Goal: Information Seeking & Learning: Compare options

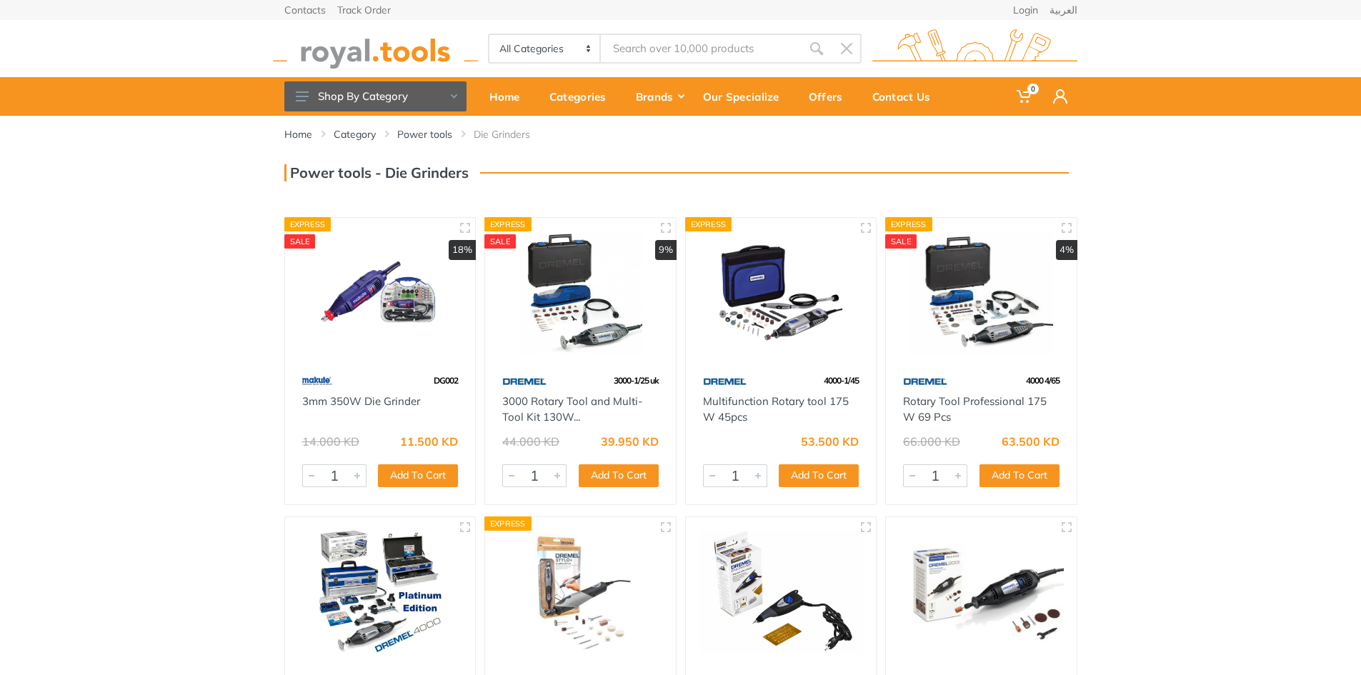
click at [361, 298] on img at bounding box center [380, 293] width 165 height 124
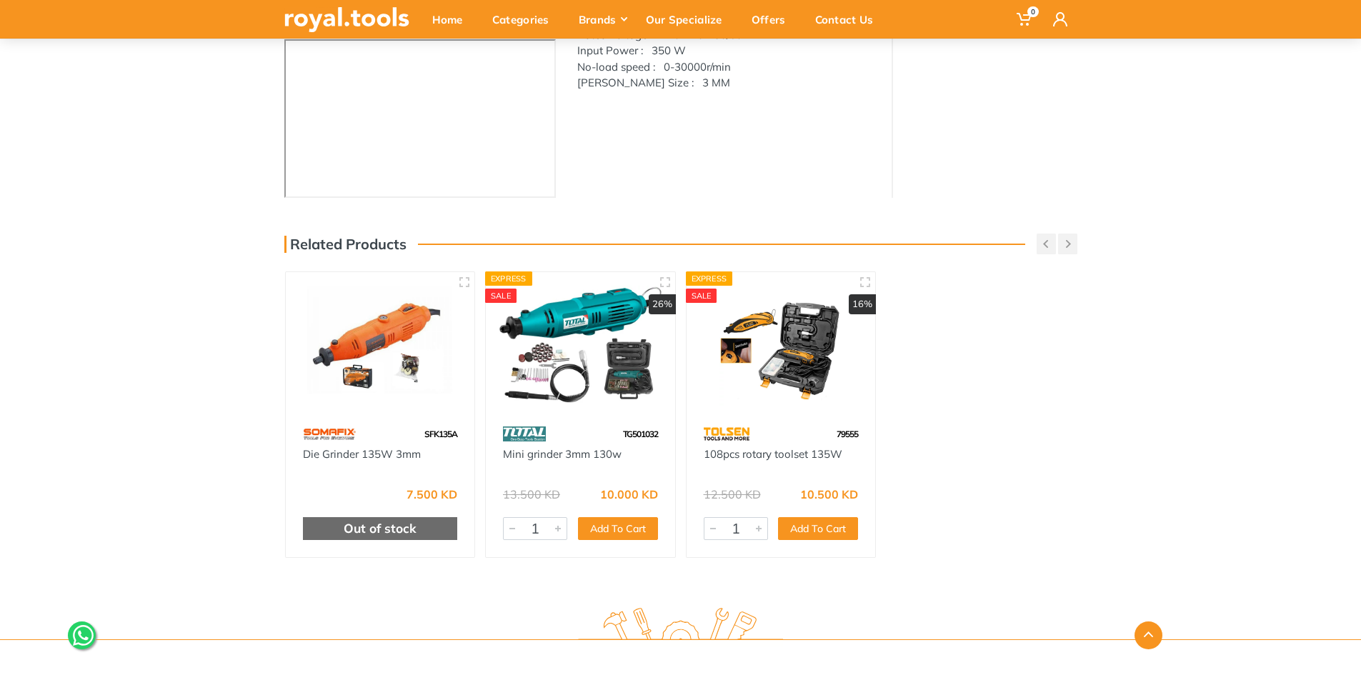
scroll to position [357, 0]
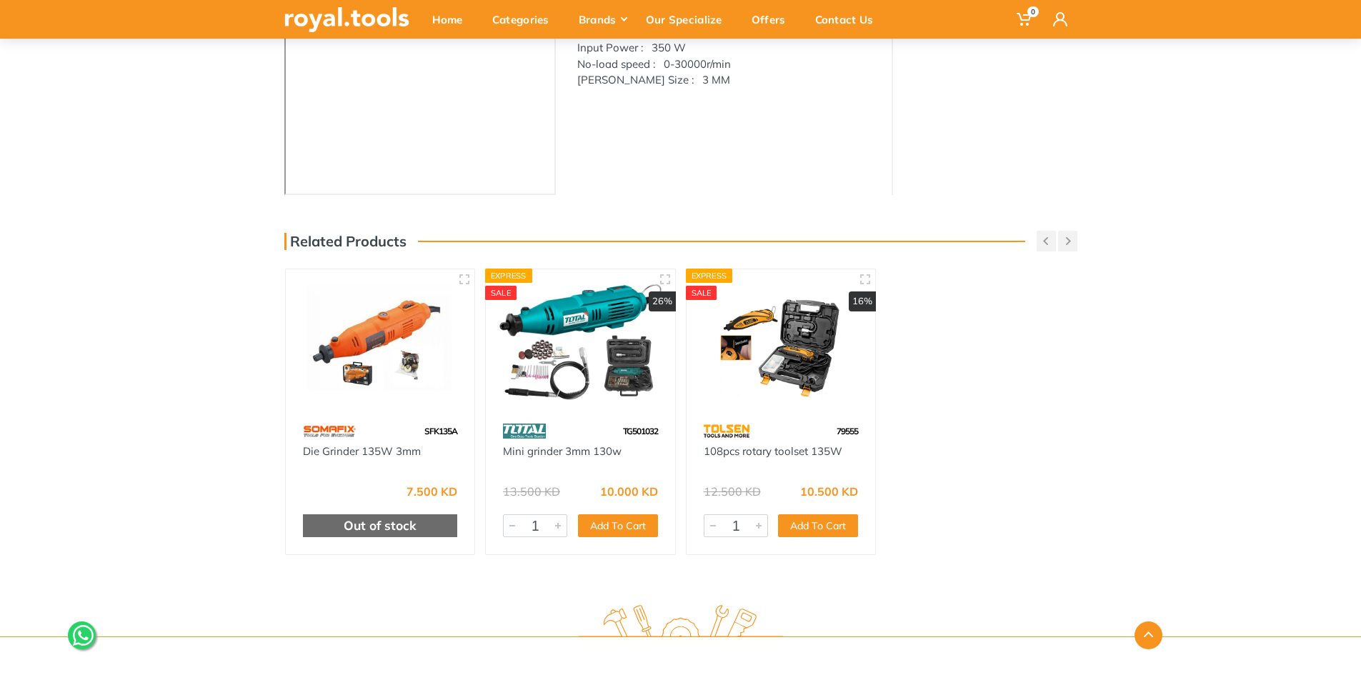
click at [392, 357] on img at bounding box center [381, 343] width 164 height 122
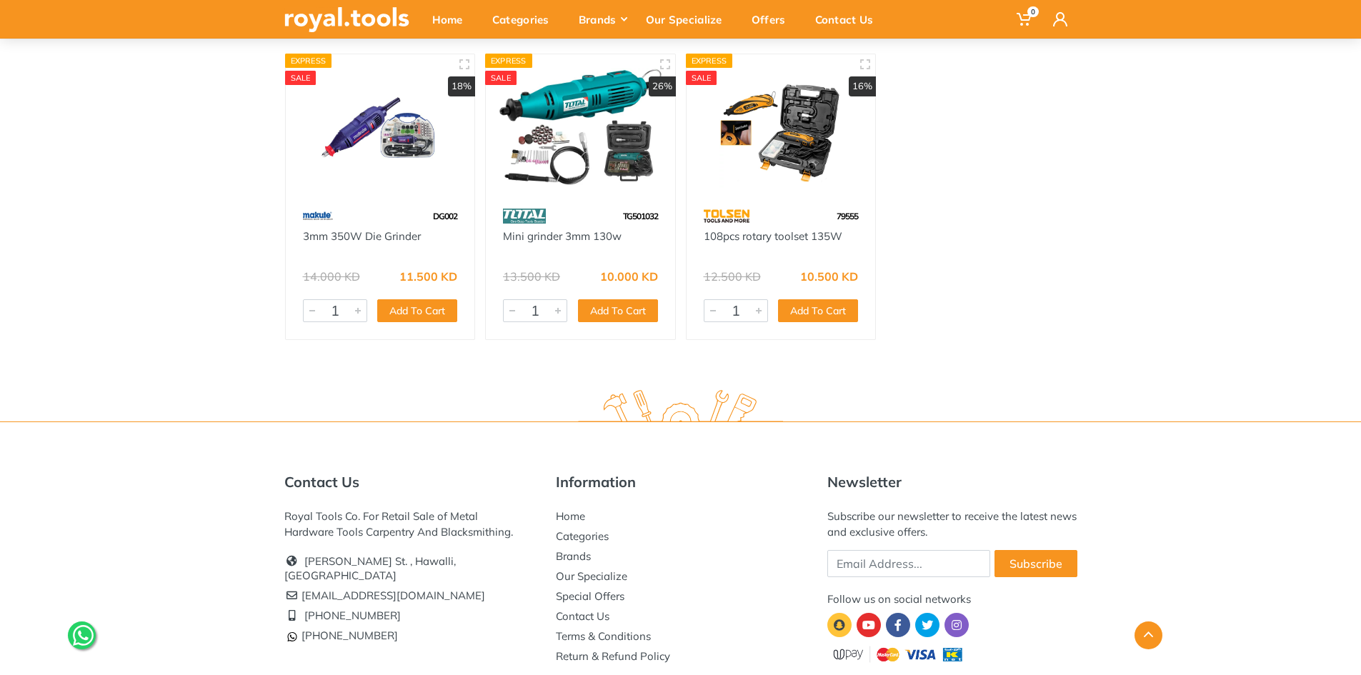
scroll to position [429, 0]
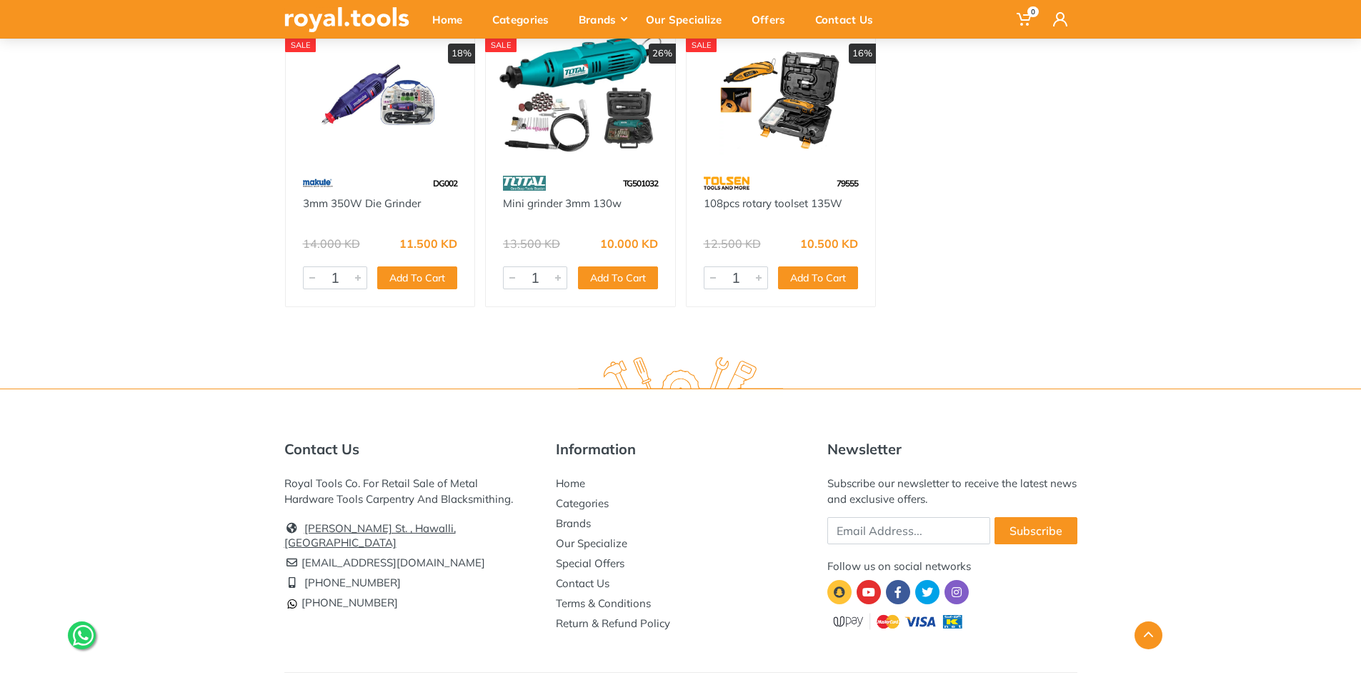
click at [410, 531] on link "[PERSON_NAME] St. , Hawalli, [GEOGRAPHIC_DATA]" at bounding box center [369, 535] width 171 height 28
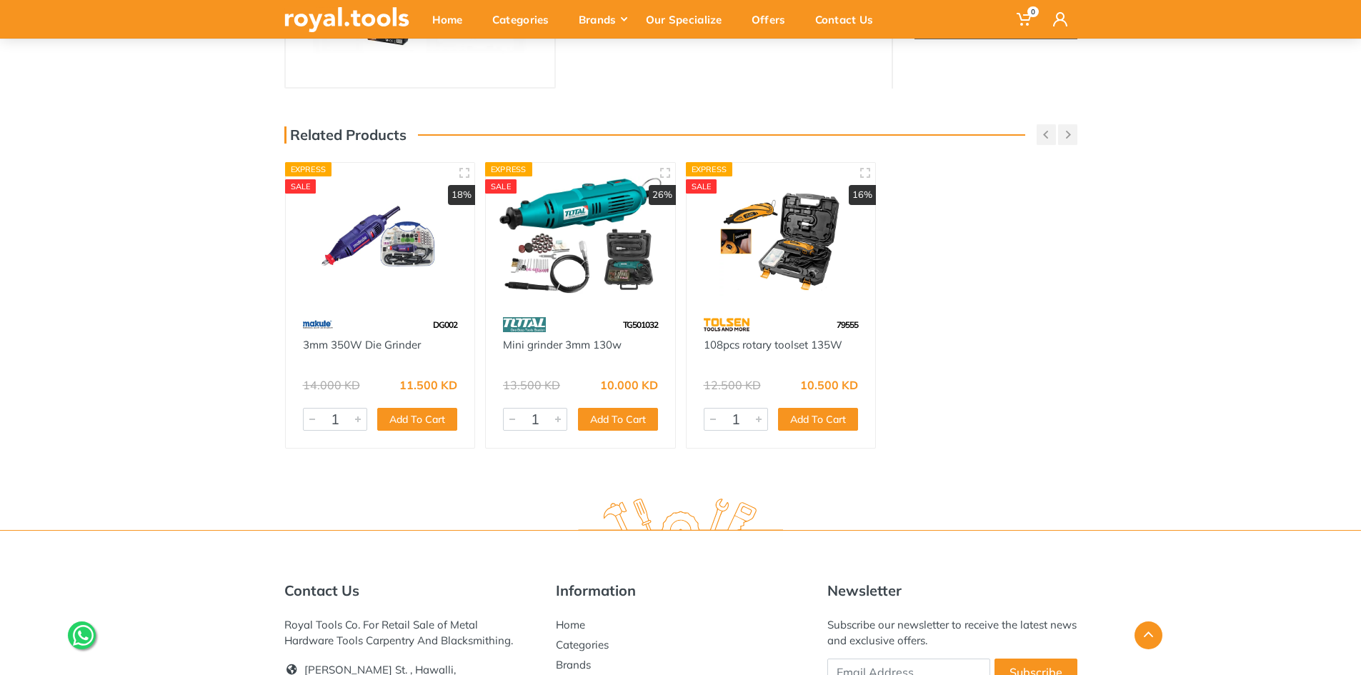
scroll to position [286, 0]
click at [590, 259] on img at bounding box center [581, 237] width 164 height 122
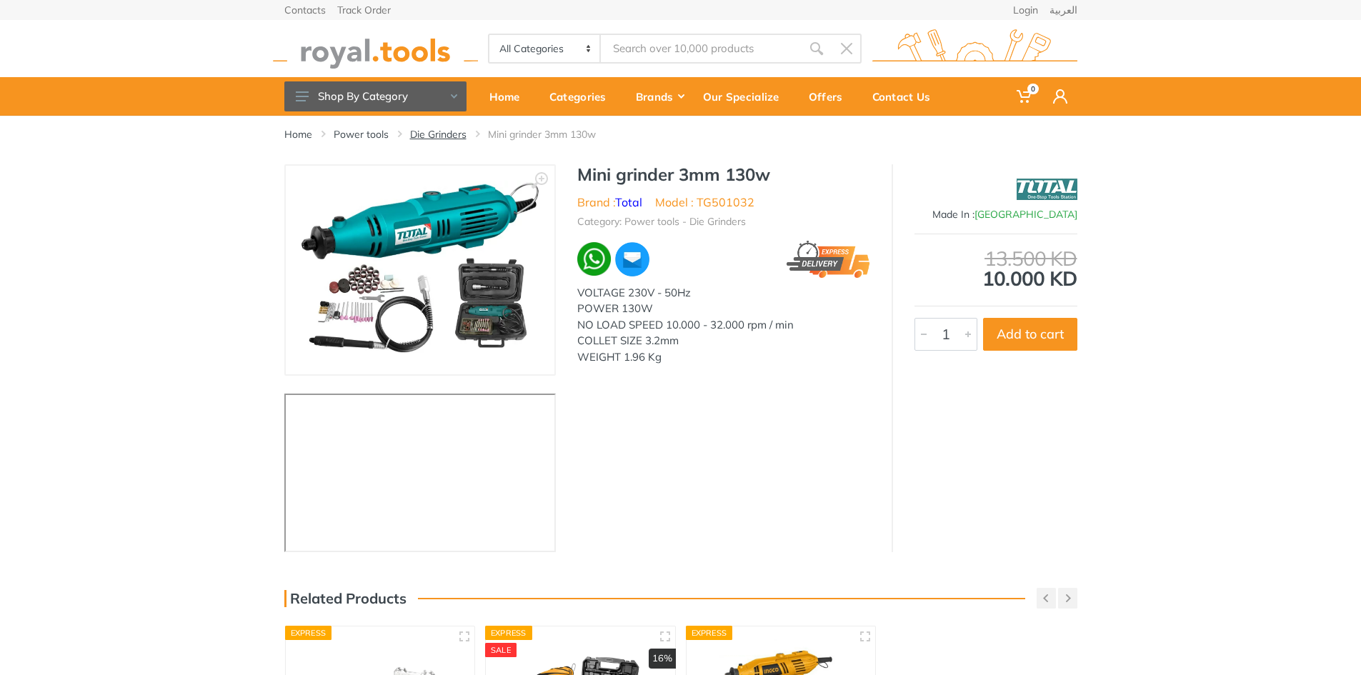
click at [444, 139] on link "Die Grinders" at bounding box center [438, 134] width 56 height 14
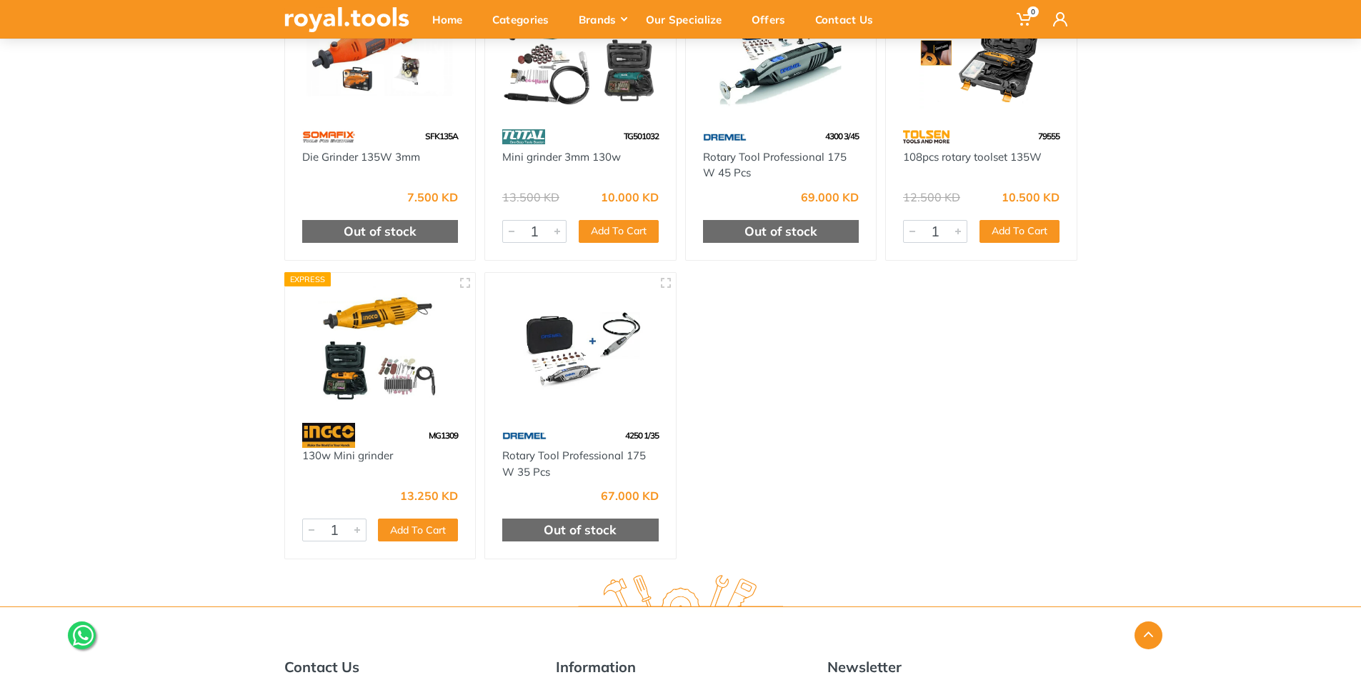
scroll to position [1143, 0]
click at [398, 391] on img at bounding box center [380, 347] width 165 height 124
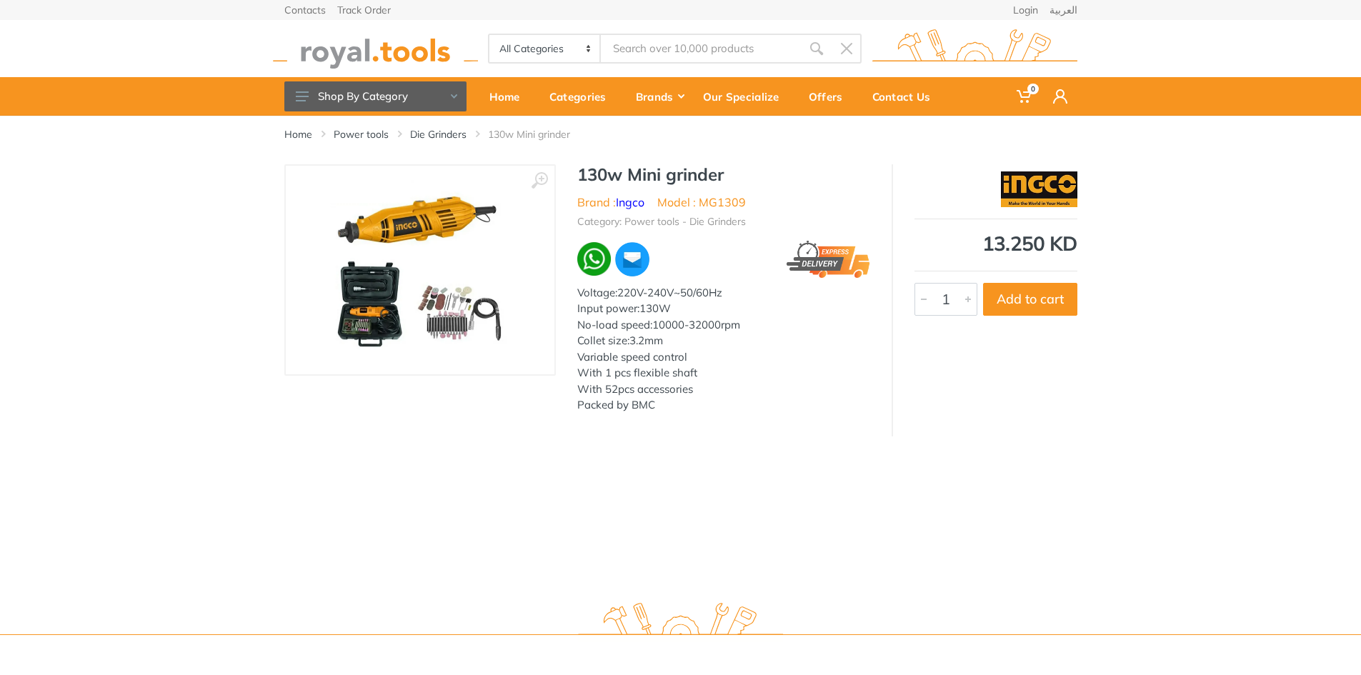
click at [446, 324] on img at bounding box center [420, 270] width 180 height 180
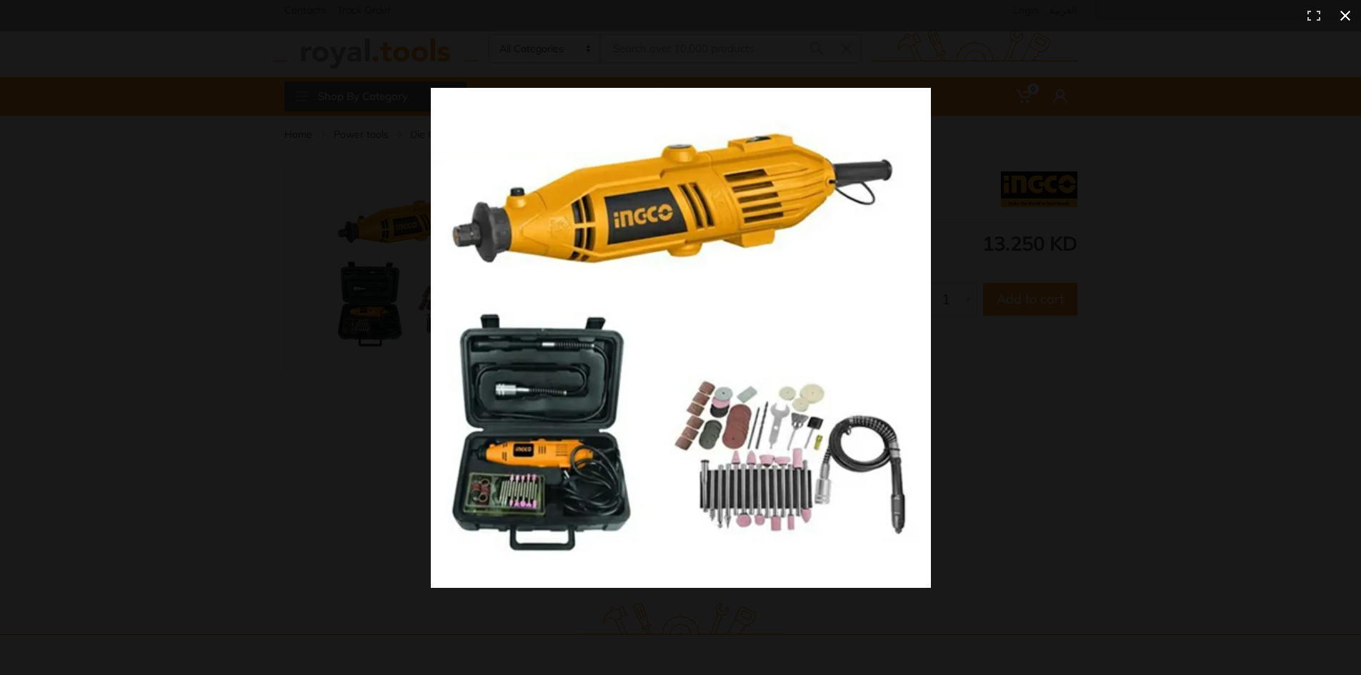
click at [1168, 471] on div at bounding box center [986, 363] width 1111 height 551
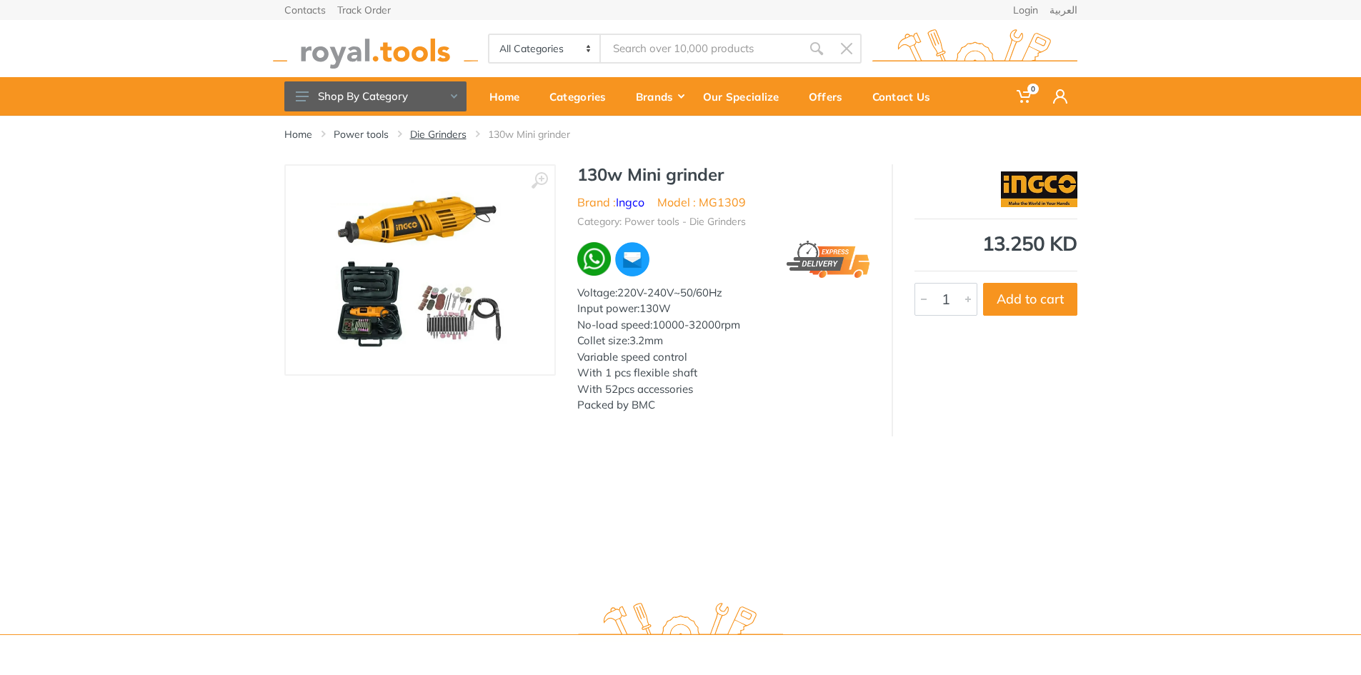
click at [426, 134] on link "Die Grinders" at bounding box center [438, 134] width 56 height 14
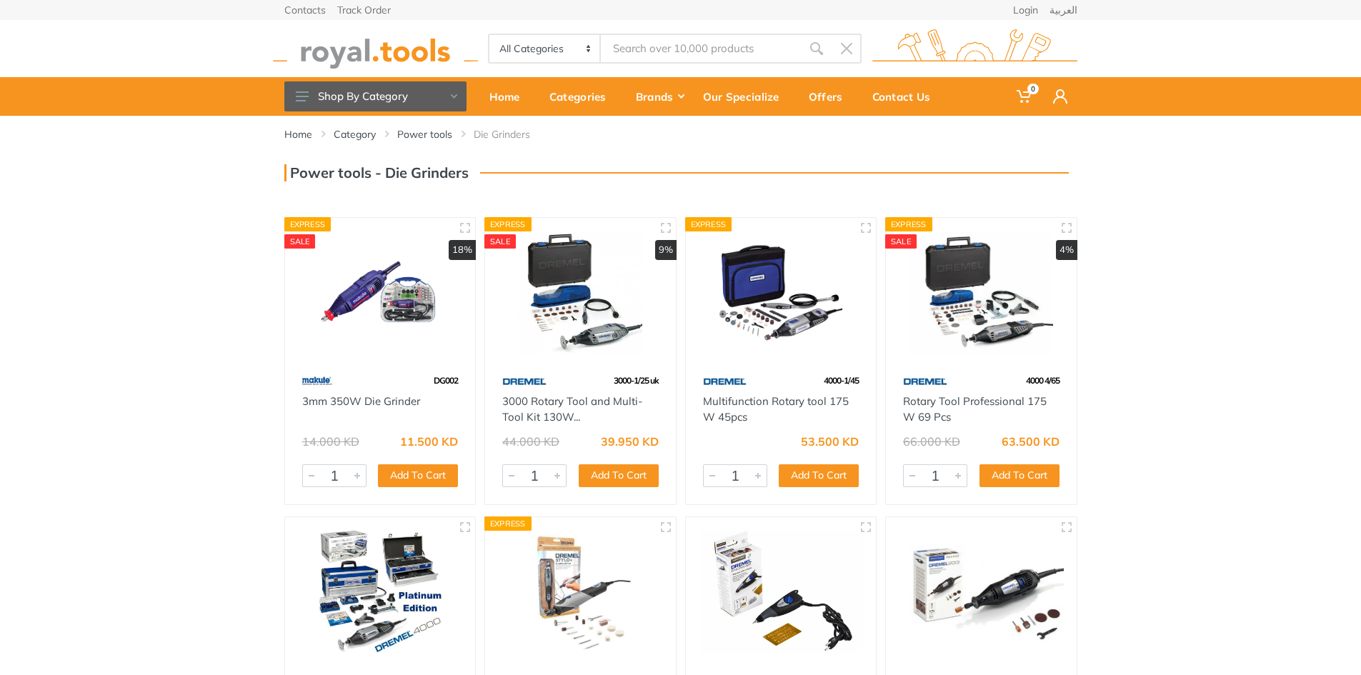
click at [421, 336] on img at bounding box center [380, 293] width 165 height 124
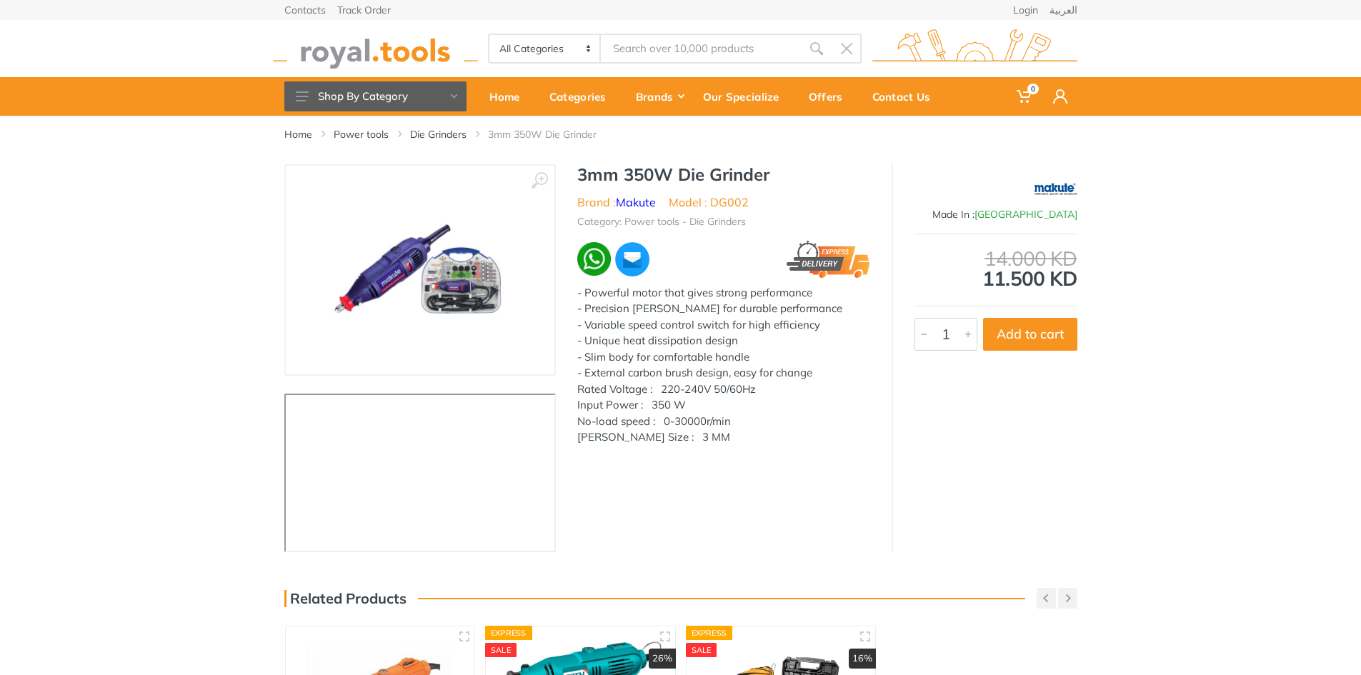
click at [430, 273] on img at bounding box center [420, 270] width 180 height 180
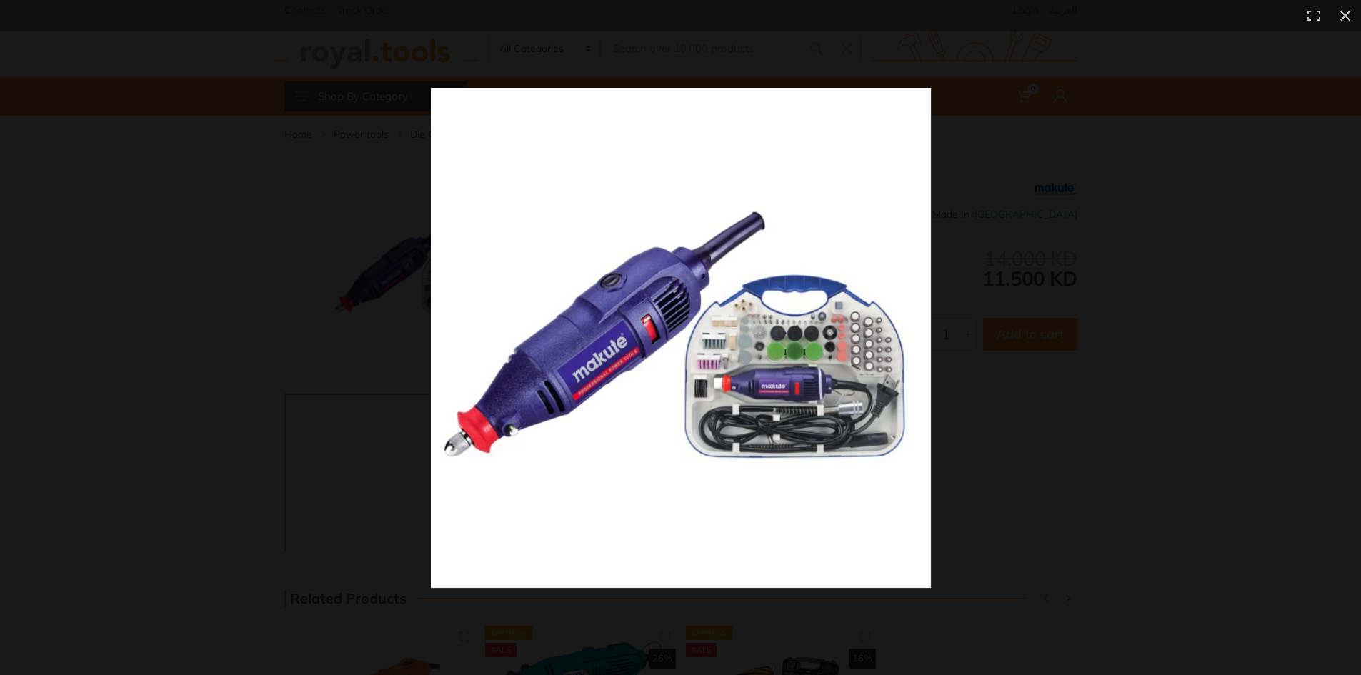
click at [521, 289] on img at bounding box center [681, 338] width 500 height 500
